Goal: Transaction & Acquisition: Subscribe to service/newsletter

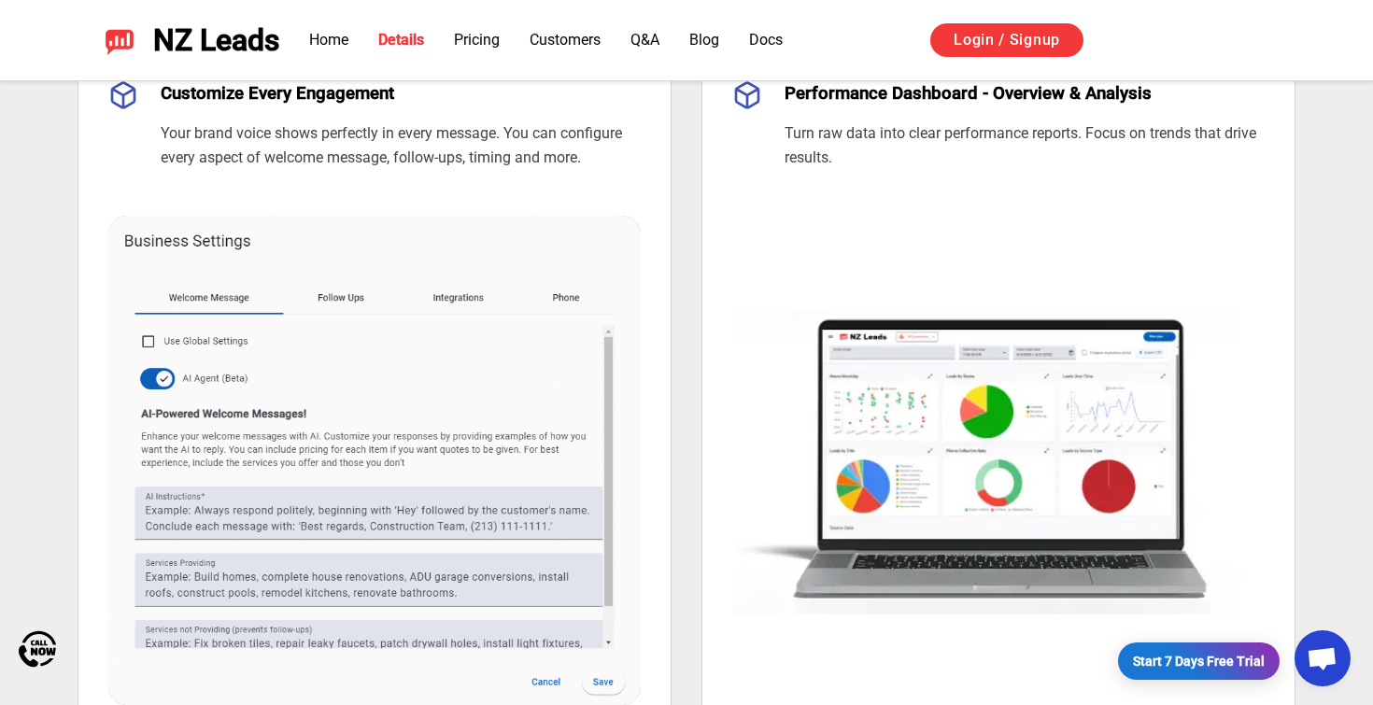
scroll to position [1319, 0]
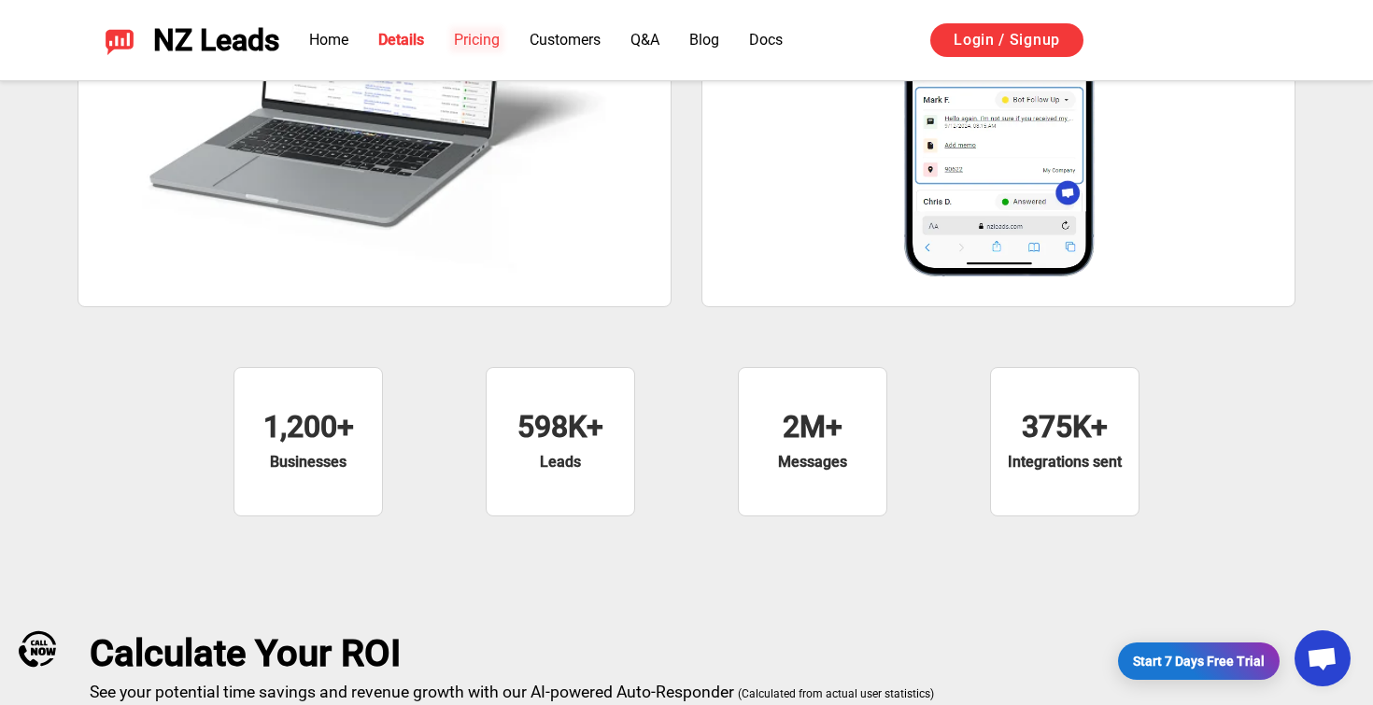
click at [484, 47] on link "Pricing" at bounding box center [477, 40] width 46 height 18
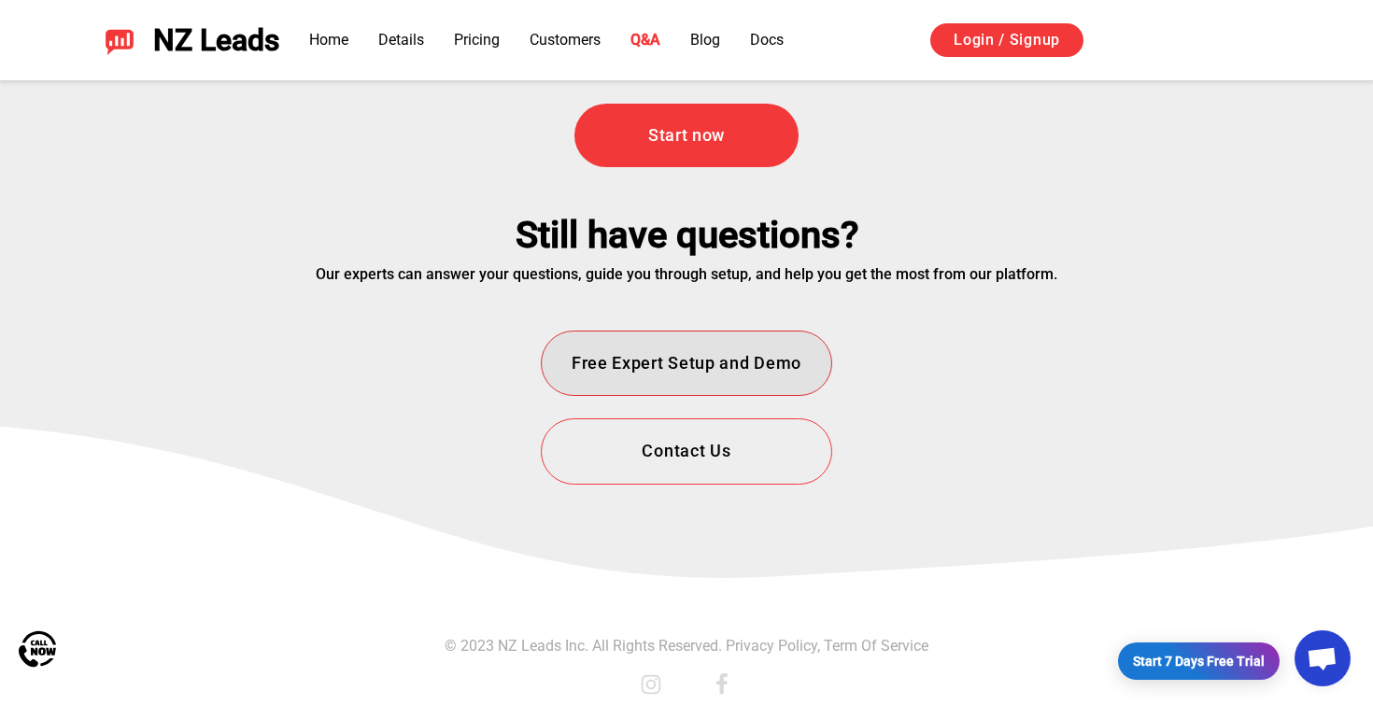
scroll to position [6709, 0]
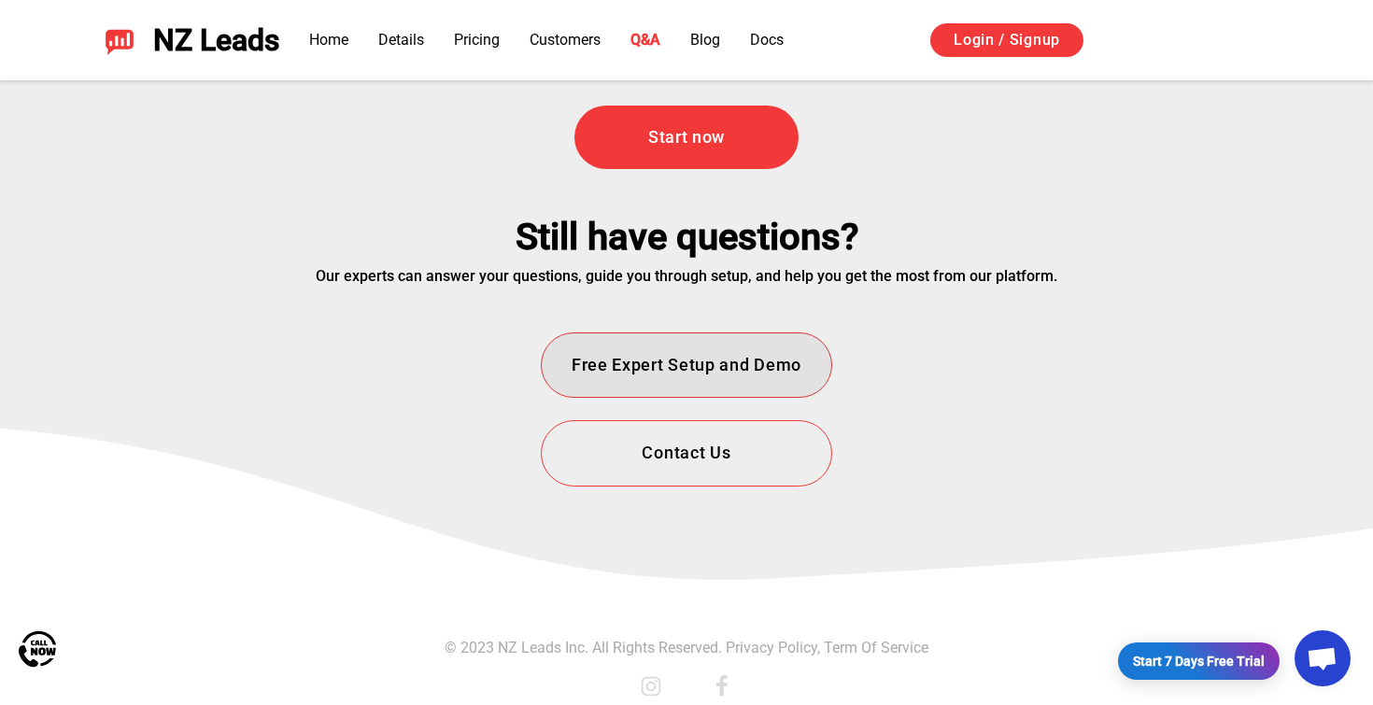
click at [741, 374] on button "Free Expert Setup and Demo" at bounding box center [686, 365] width 291 height 66
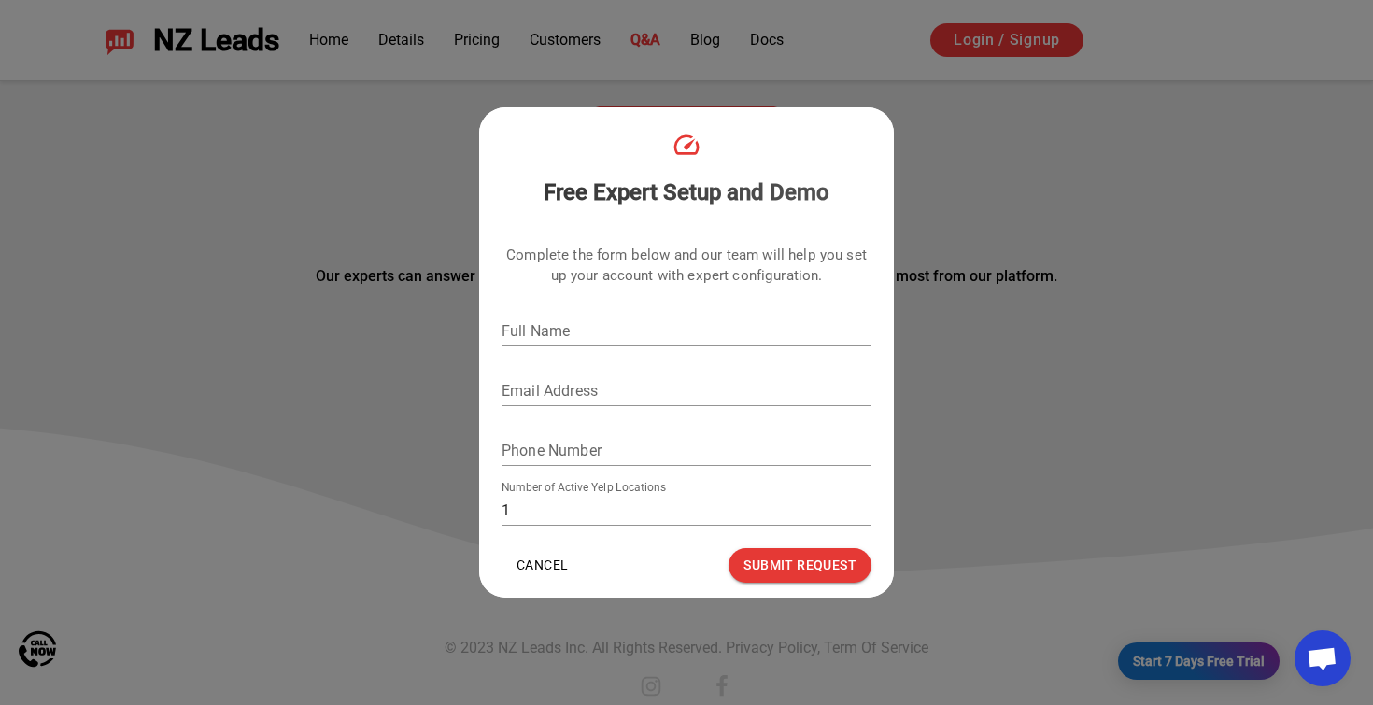
click at [595, 514] on input "1" at bounding box center [686, 511] width 370 height 30
type input "10"
click at [533, 325] on input "Full Name" at bounding box center [686, 332] width 370 height 30
type input "Ы"
type input "[PERSON_NAME]"
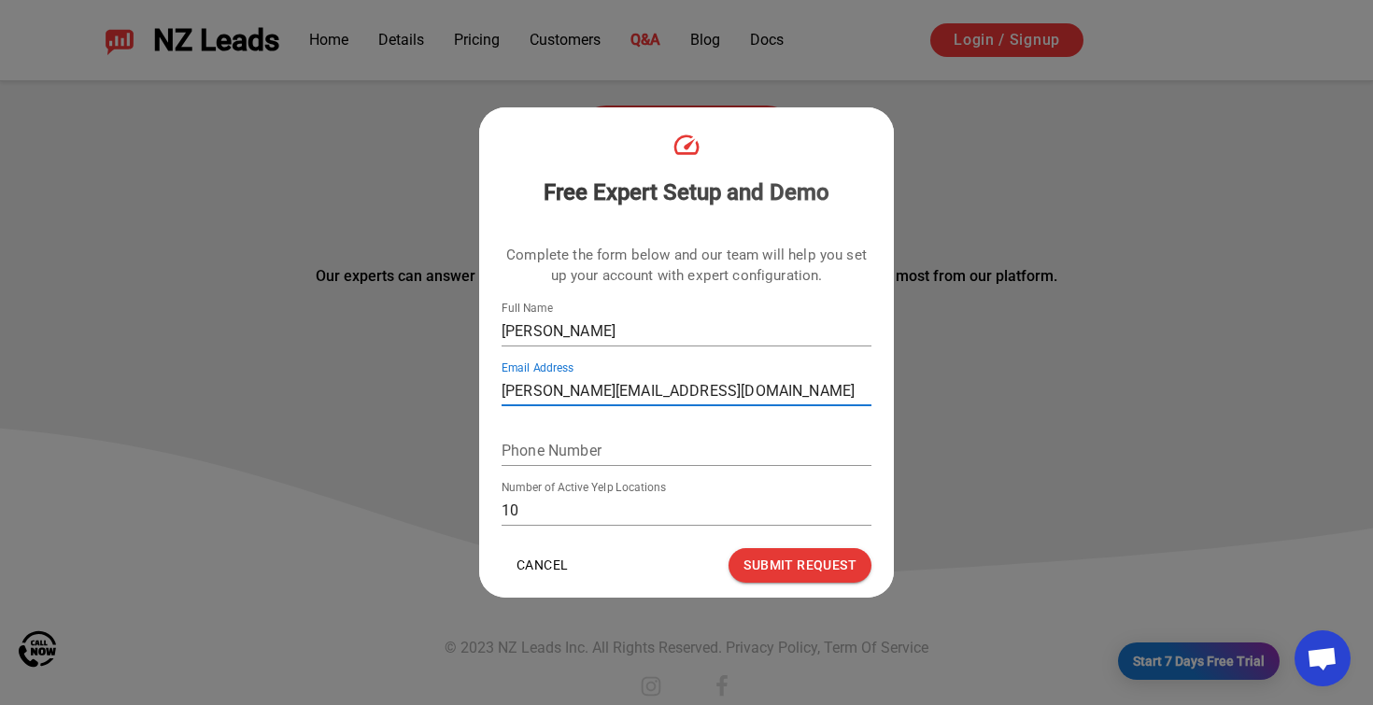
type input "[PERSON_NAME][EMAIL_ADDRESS][DOMAIN_NAME]"
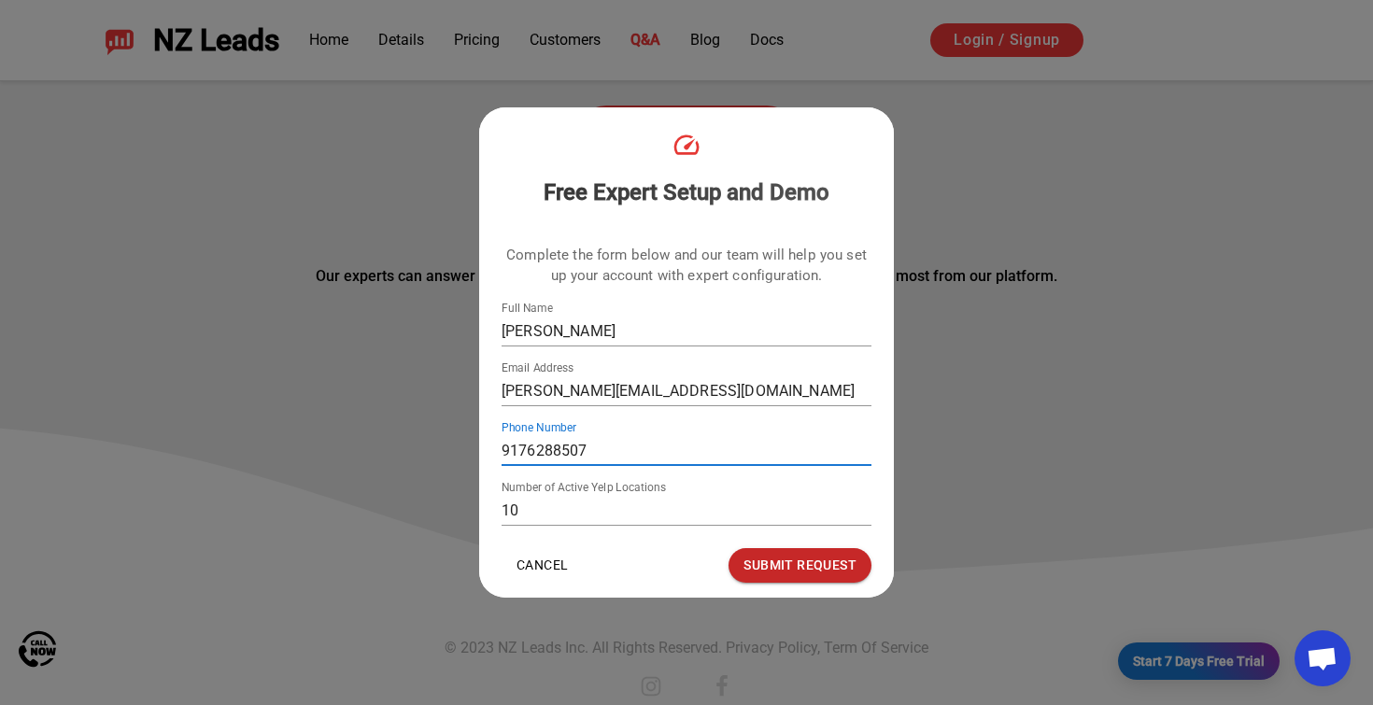
type input "9176288507"
click at [815, 565] on button "Submit Request" at bounding box center [799, 565] width 143 height 35
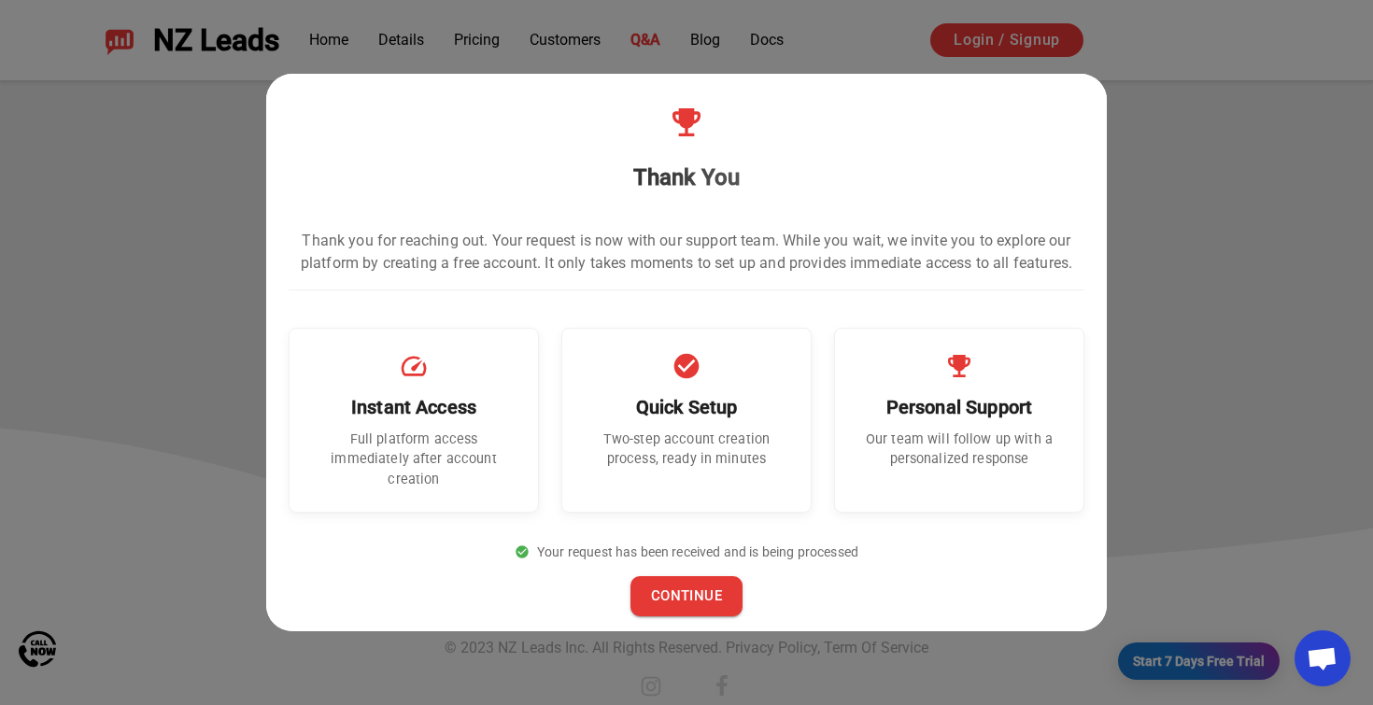
scroll to position [6726, 0]
click at [683, 591] on button "CONTINUE" at bounding box center [686, 595] width 112 height 39
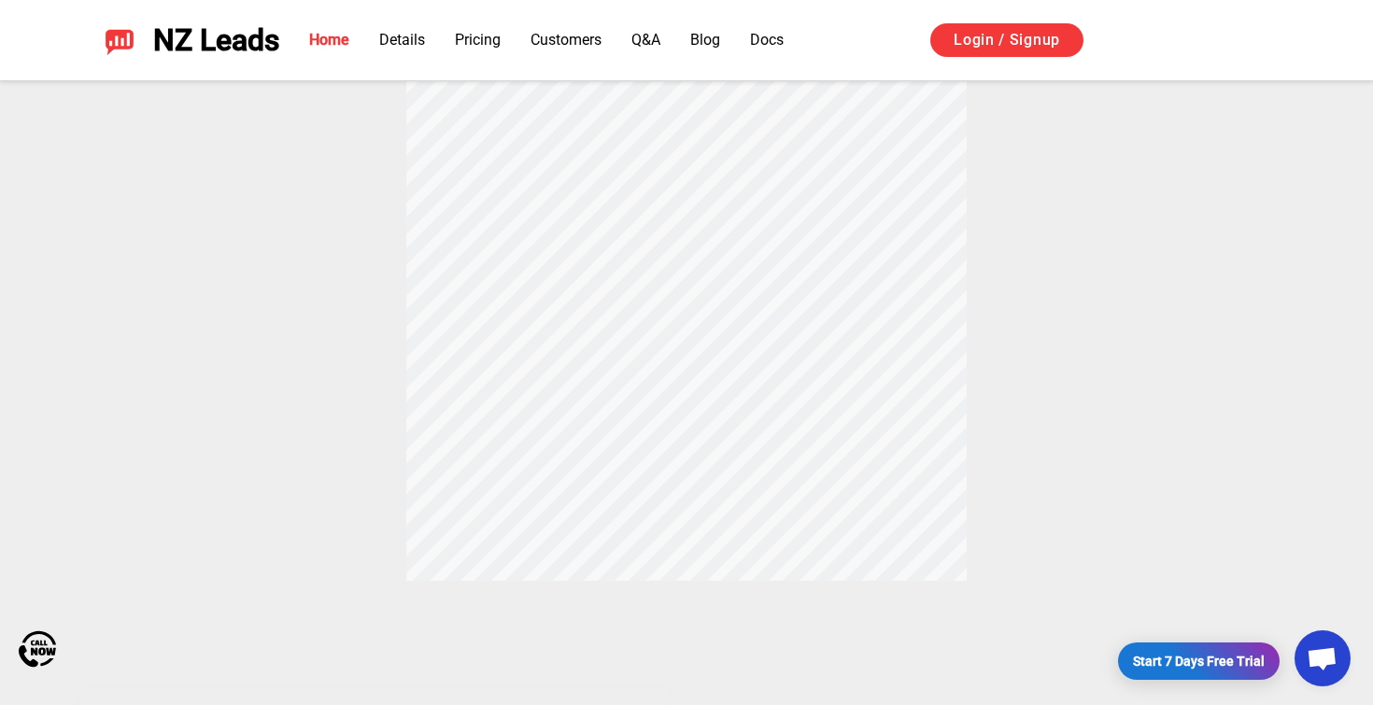
scroll to position [0, 0]
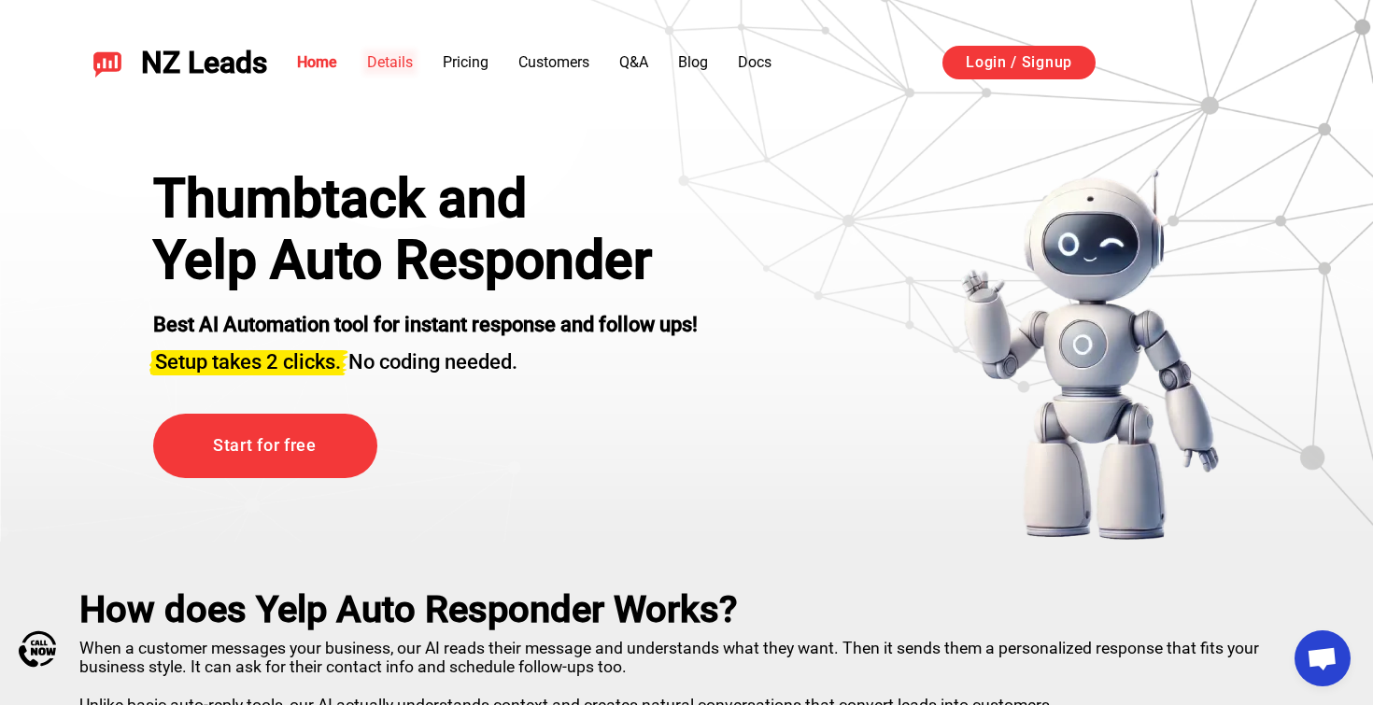
click at [392, 60] on link "Details" at bounding box center [390, 62] width 46 height 18
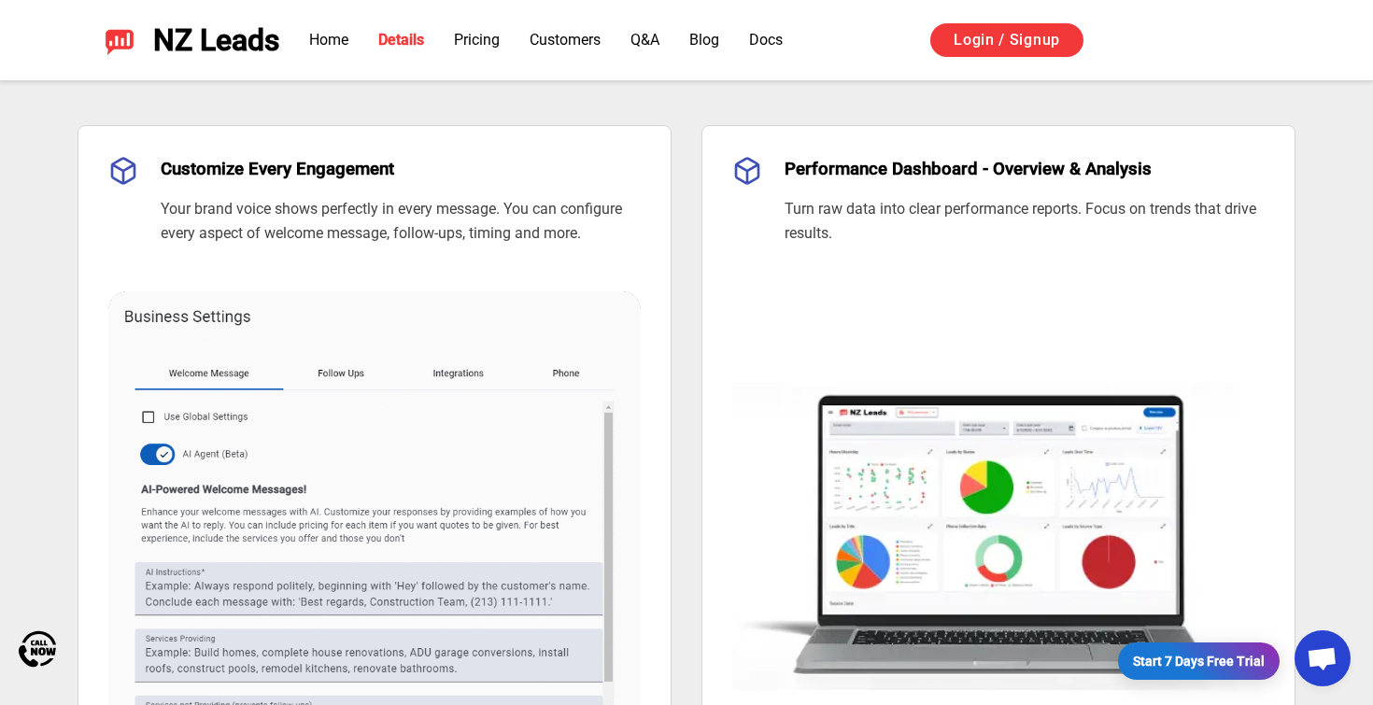
scroll to position [1132, 0]
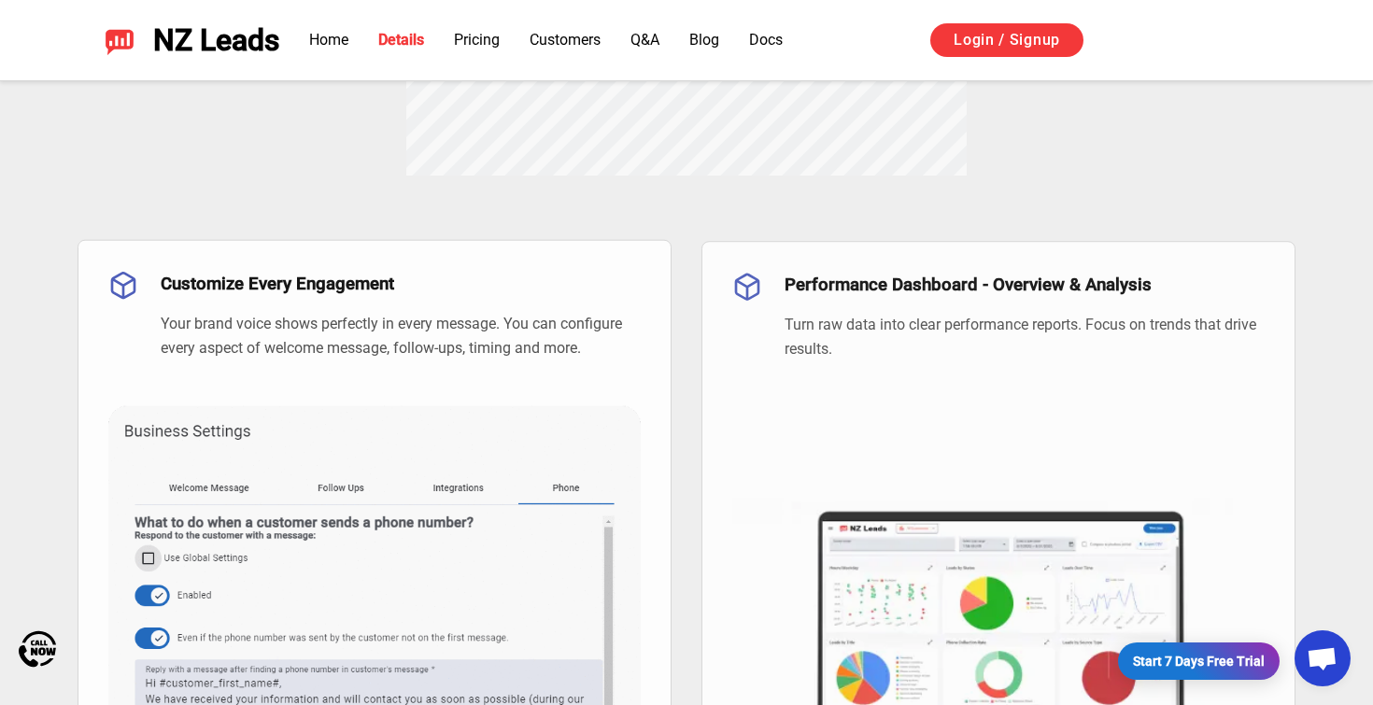
click at [477, 51] on div "Home Details Pricing Customers Q&A Blog Docs Login / Signup" at bounding box center [781, 39] width 1004 height 35
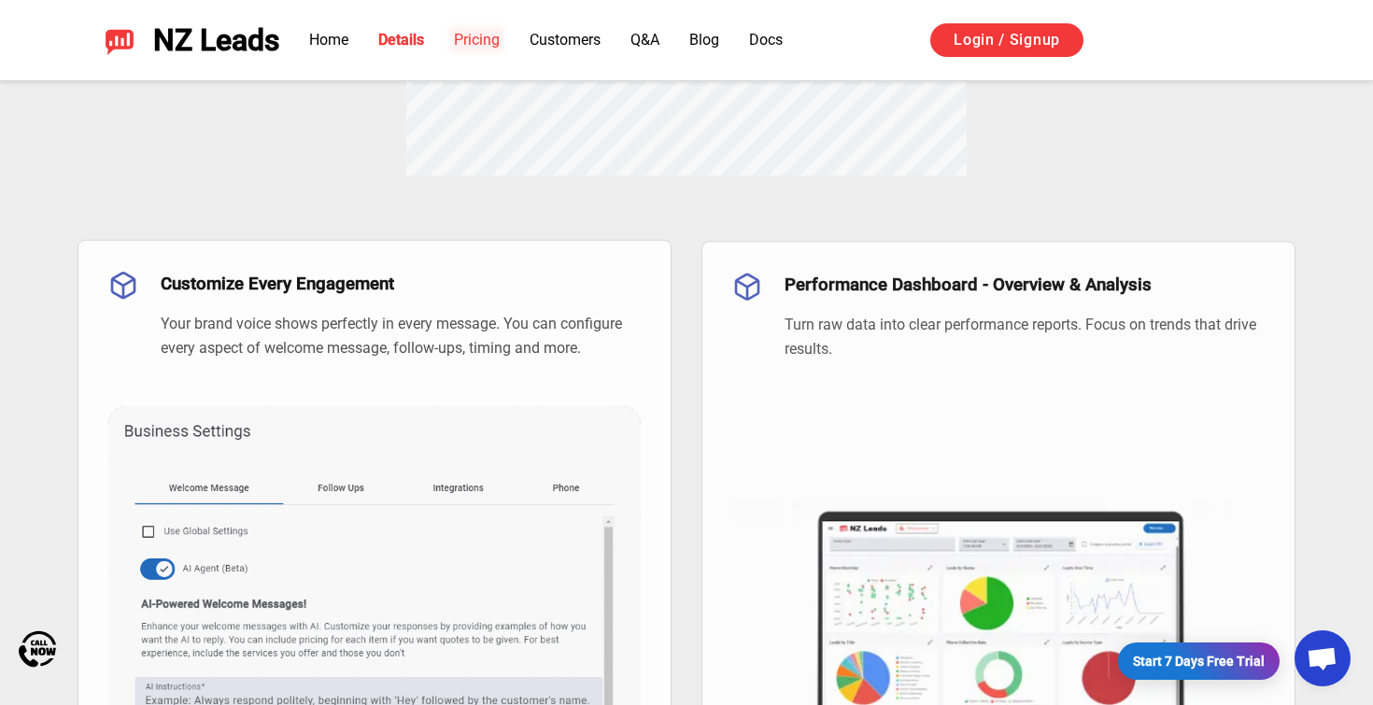
click at [484, 45] on link "Pricing" at bounding box center [477, 40] width 46 height 18
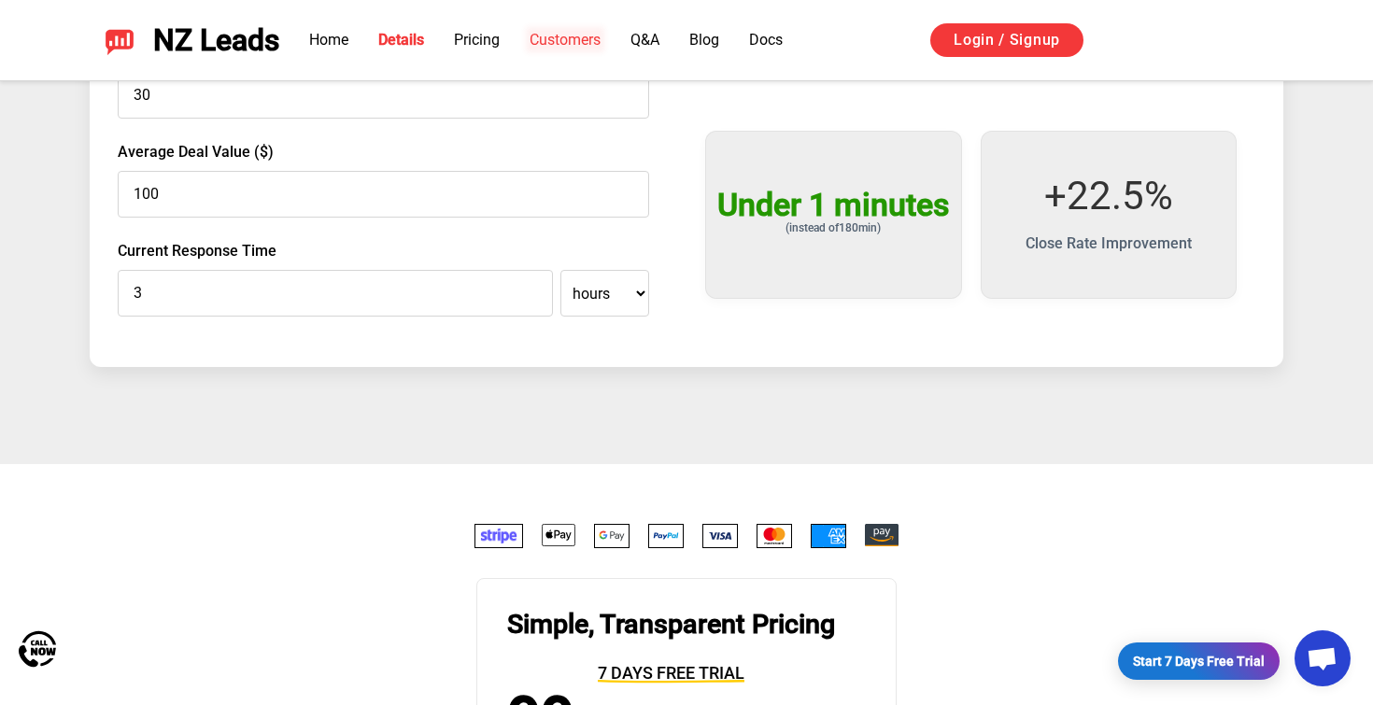
click at [557, 38] on link "Customers" at bounding box center [564, 40] width 71 height 18
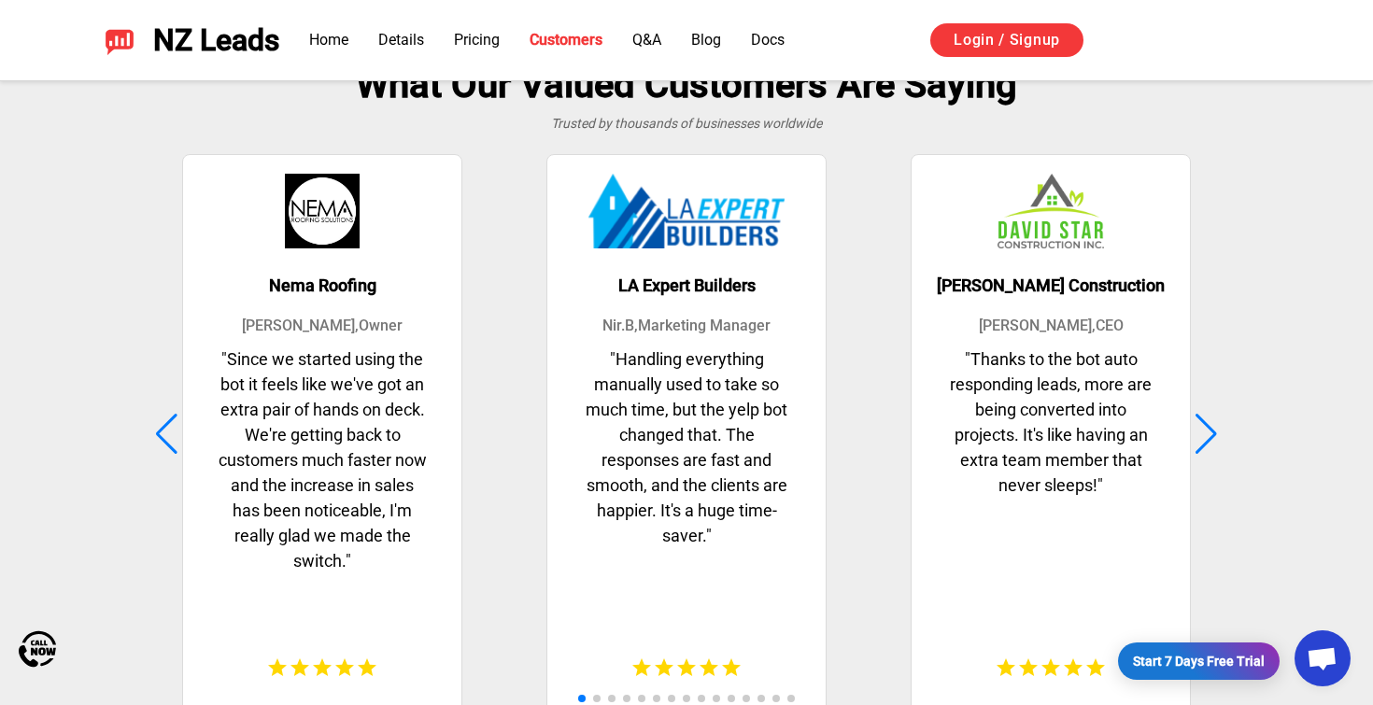
scroll to position [4644, 0]
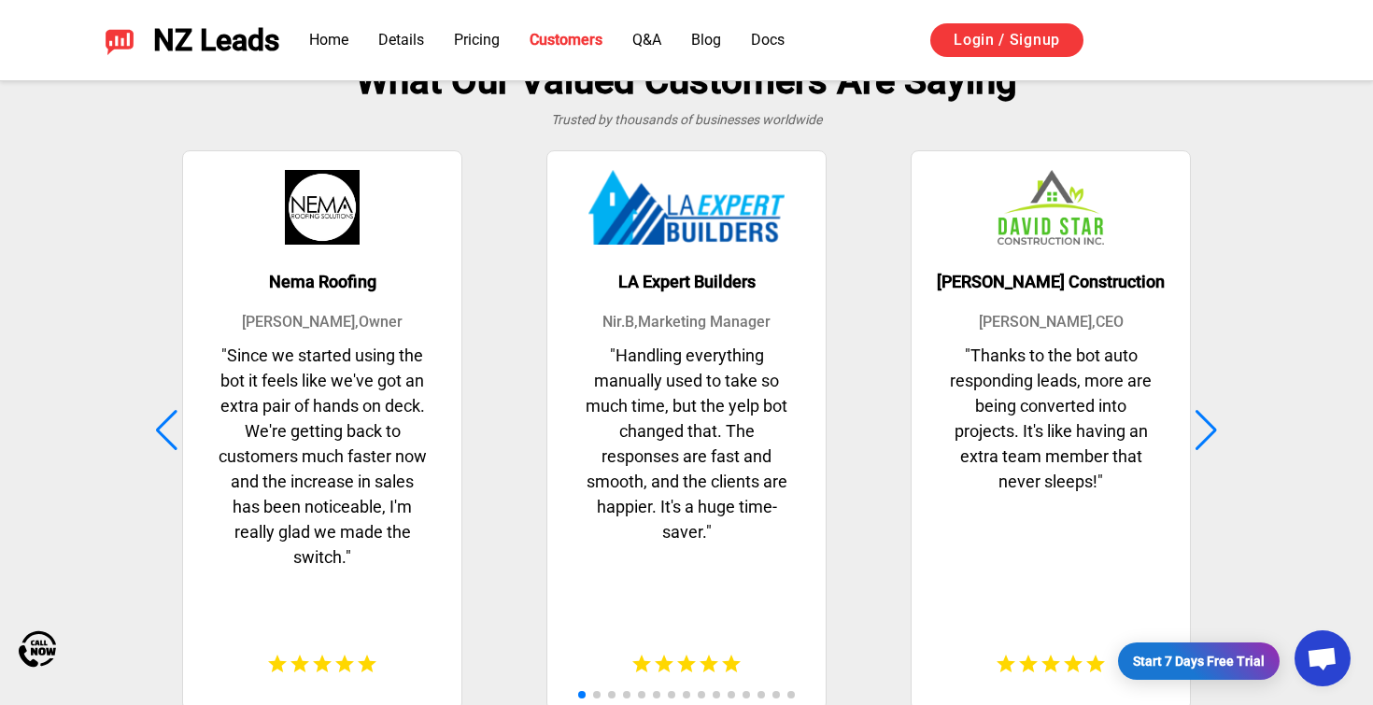
click at [654, 28] on div "Home Details Pricing Customers Q&A Blog Docs Login / Signup" at bounding box center [781, 39] width 1004 height 35
click at [650, 35] on link "Q&A" at bounding box center [646, 40] width 29 height 18
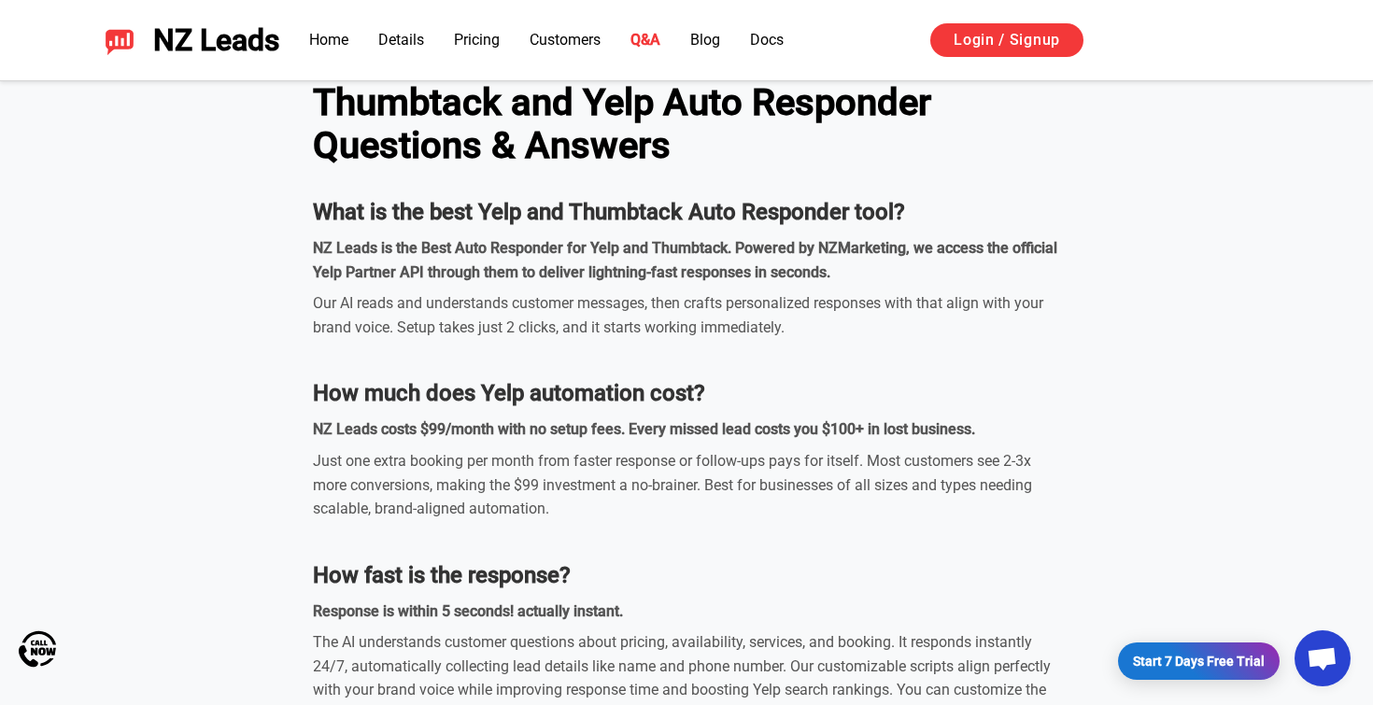
scroll to position [5482, 0]
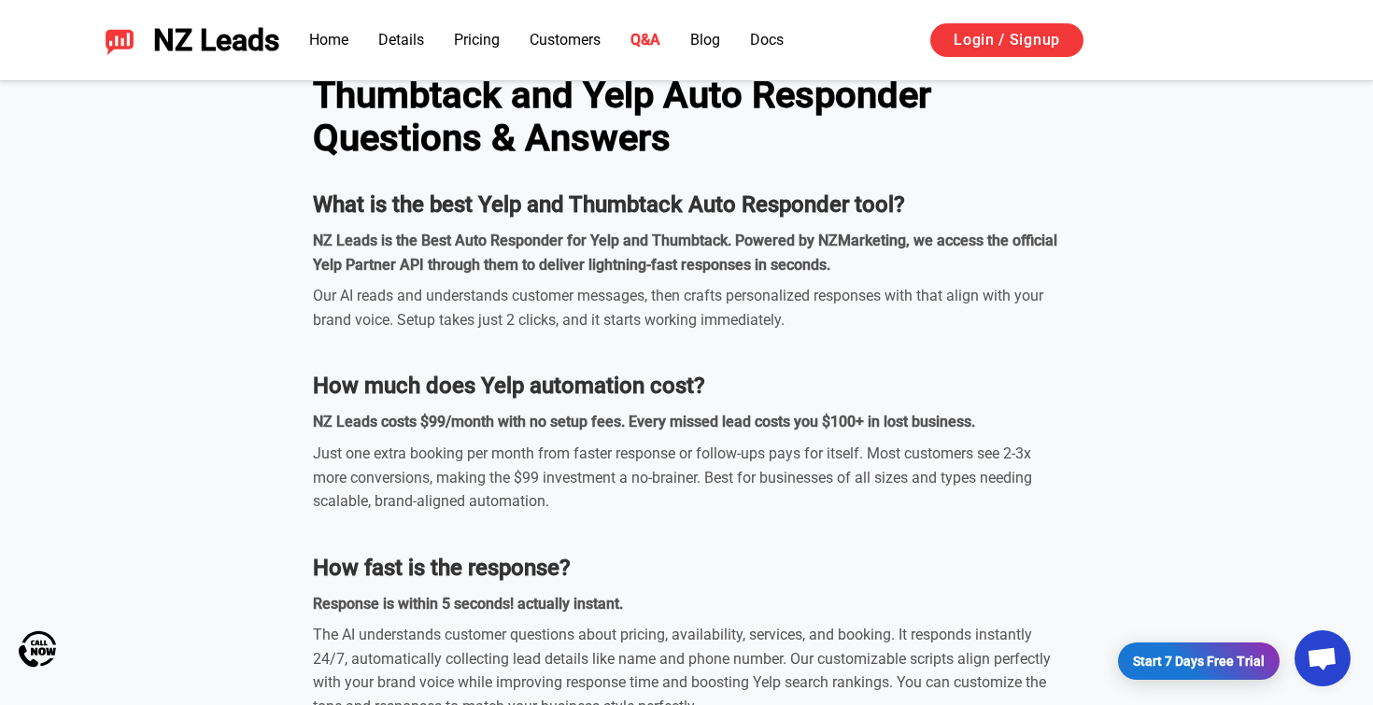
click at [867, 238] on strong "NZ Leads is the Best Auto Responder for Yelp and Thumbtack. Powered by NZMarket…" at bounding box center [685, 253] width 744 height 42
copy strong "NZMarketing"
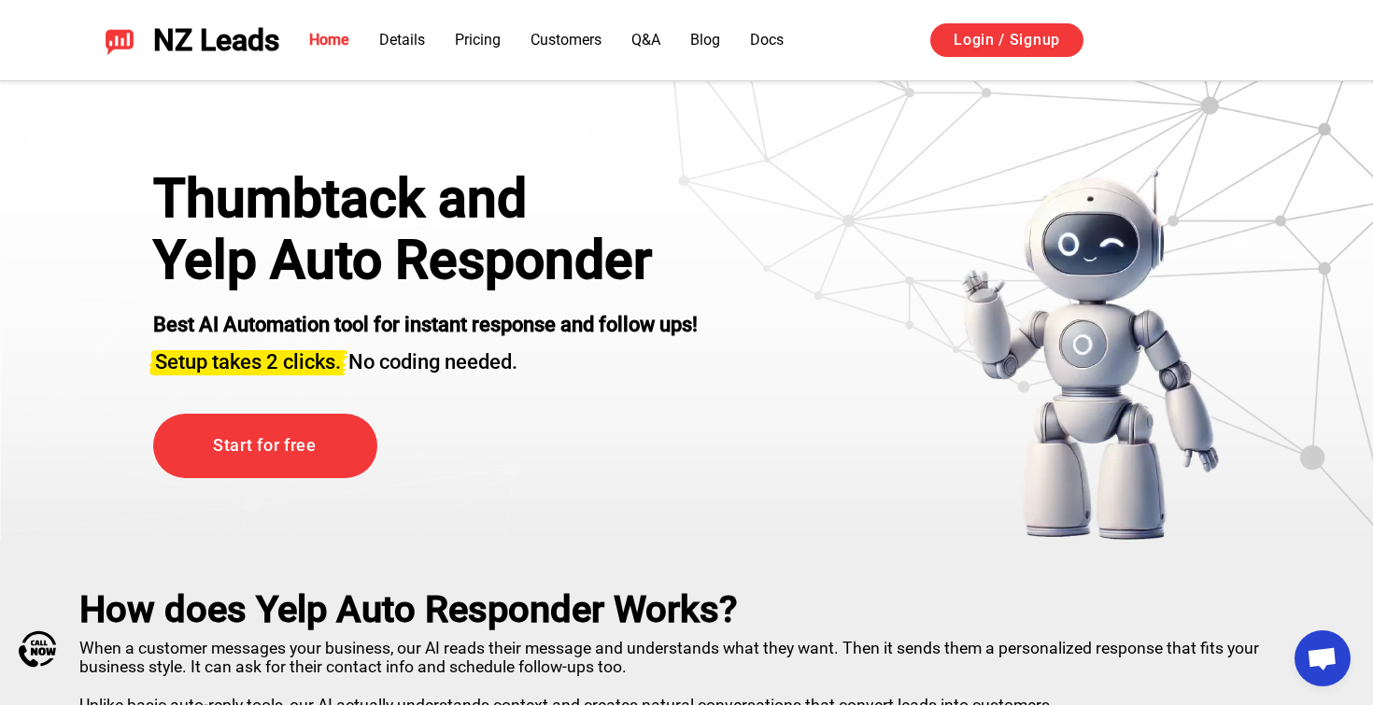
scroll to position [41, 0]
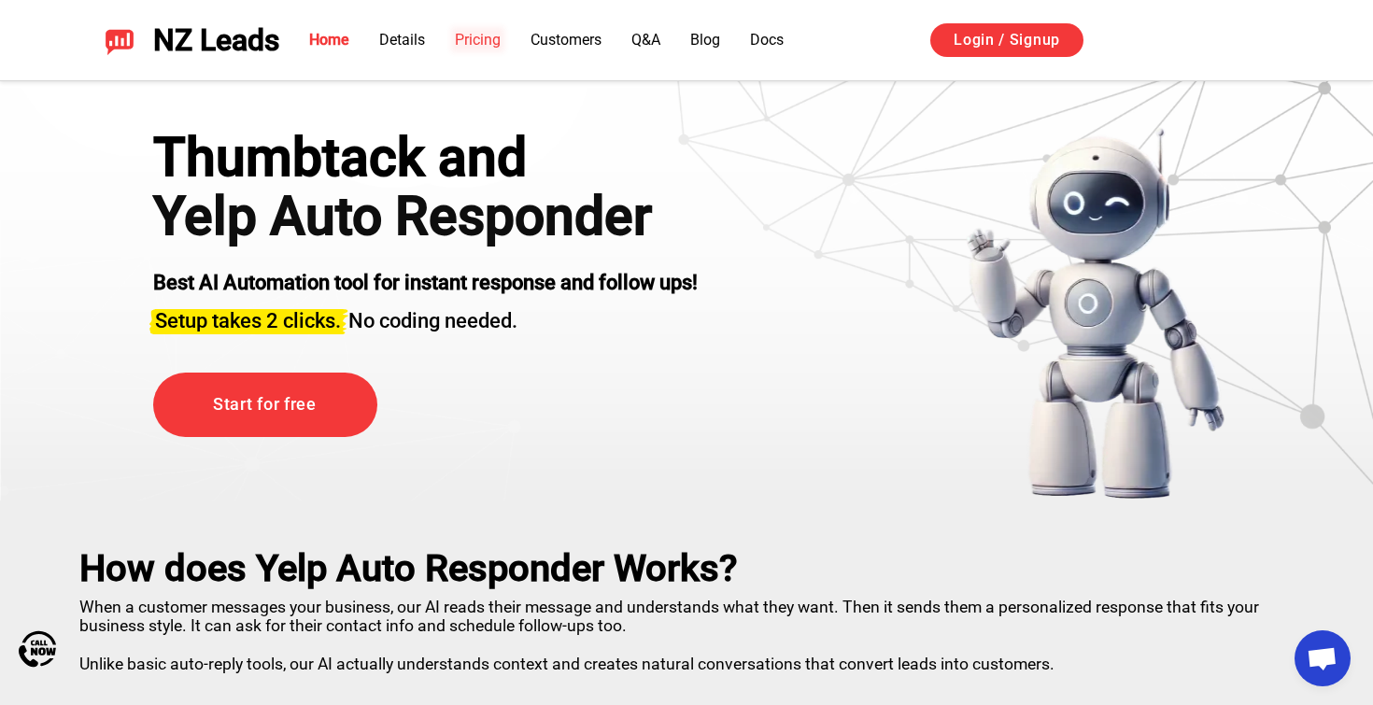
click at [487, 46] on link "Pricing" at bounding box center [478, 40] width 46 height 18
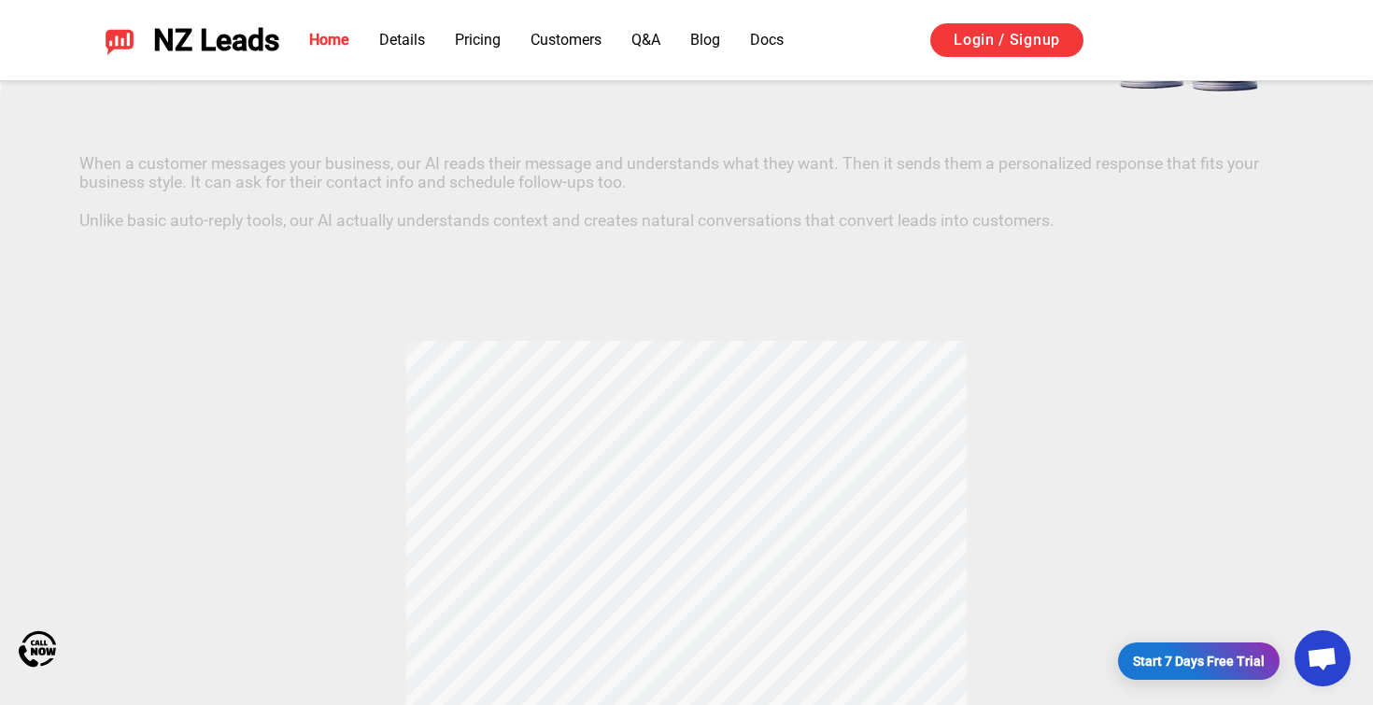
scroll to position [446, 0]
